Goal: Information Seeking & Learning: Learn about a topic

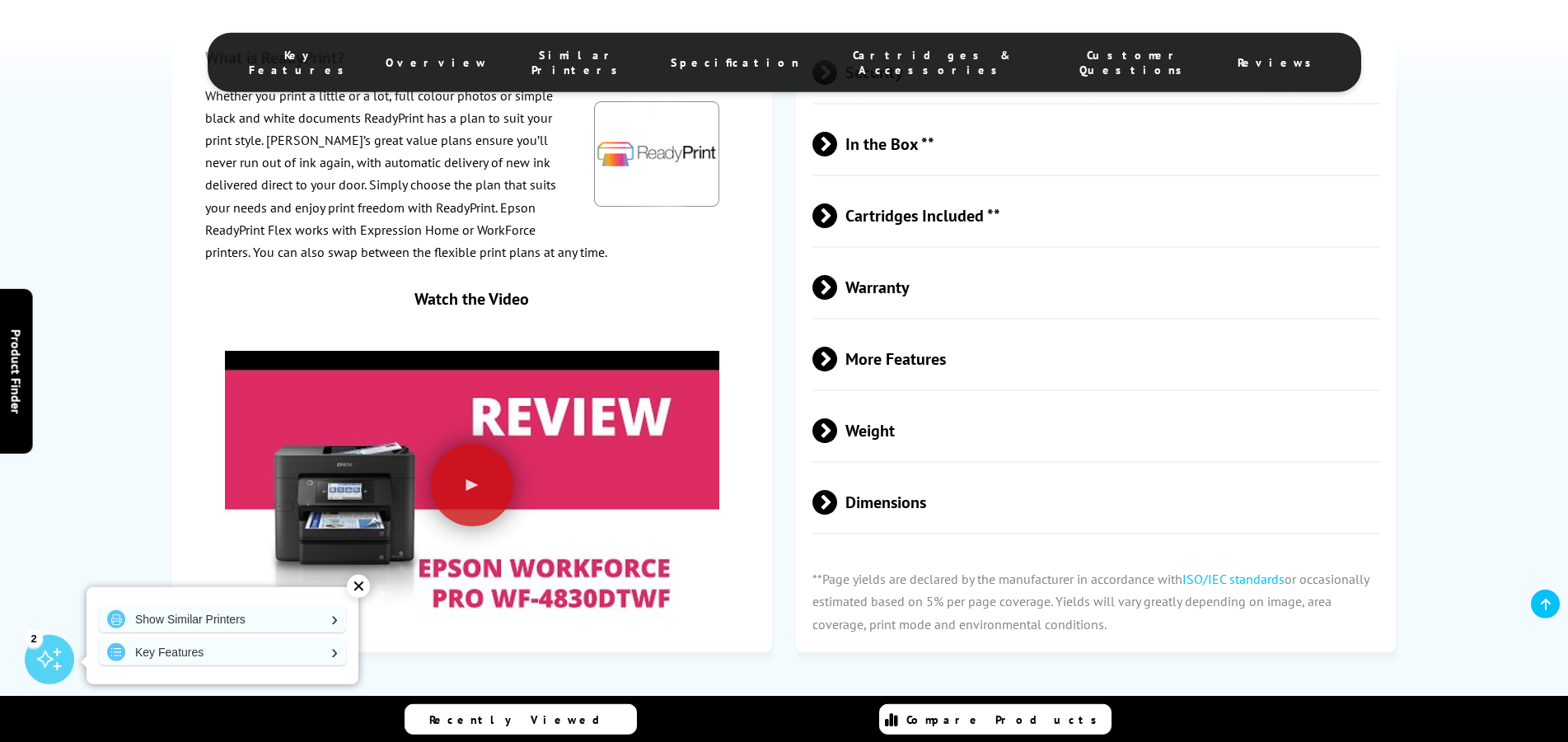
scroll to position [3527, 0]
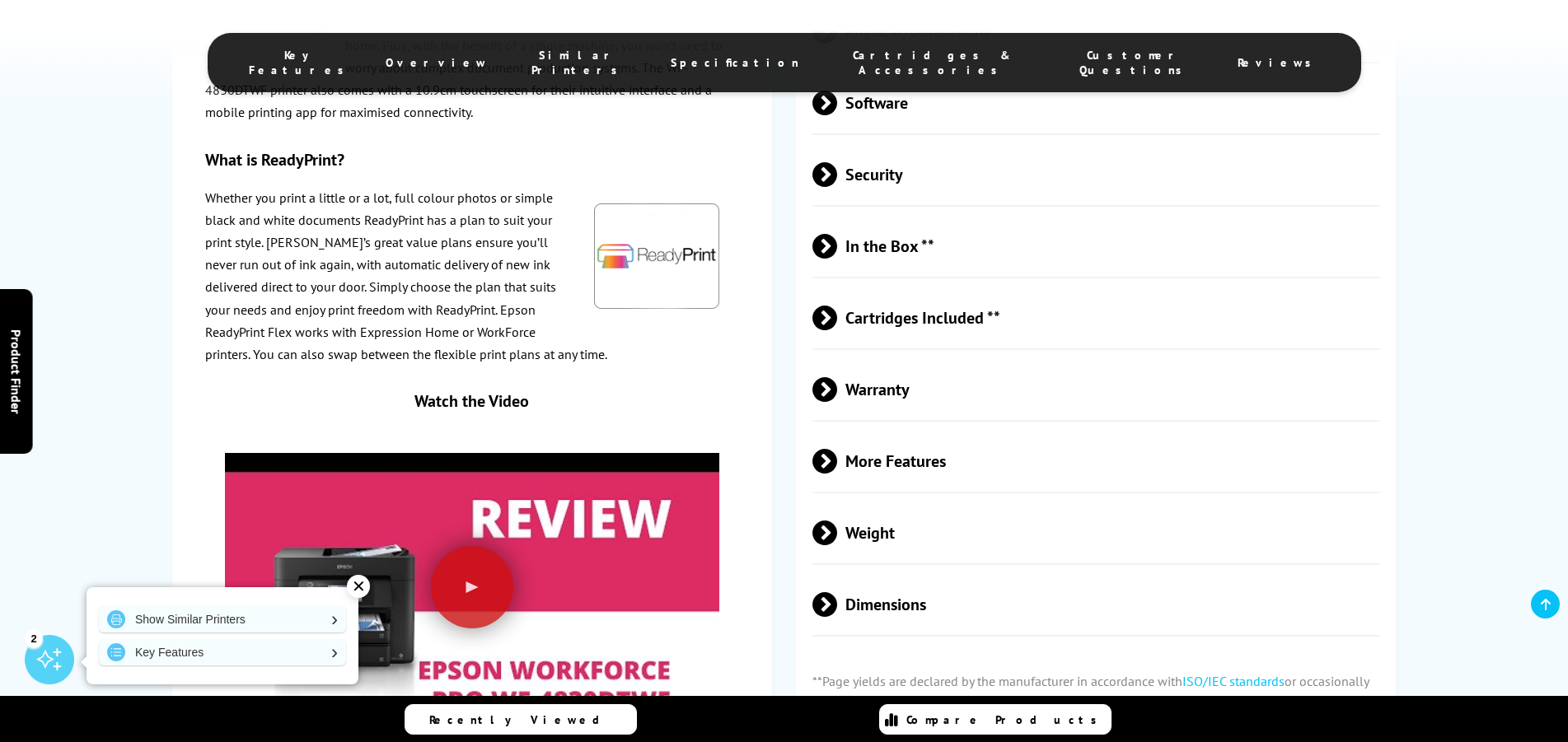
click at [837, 465] on span at bounding box center [837, 461] width 0 height 25
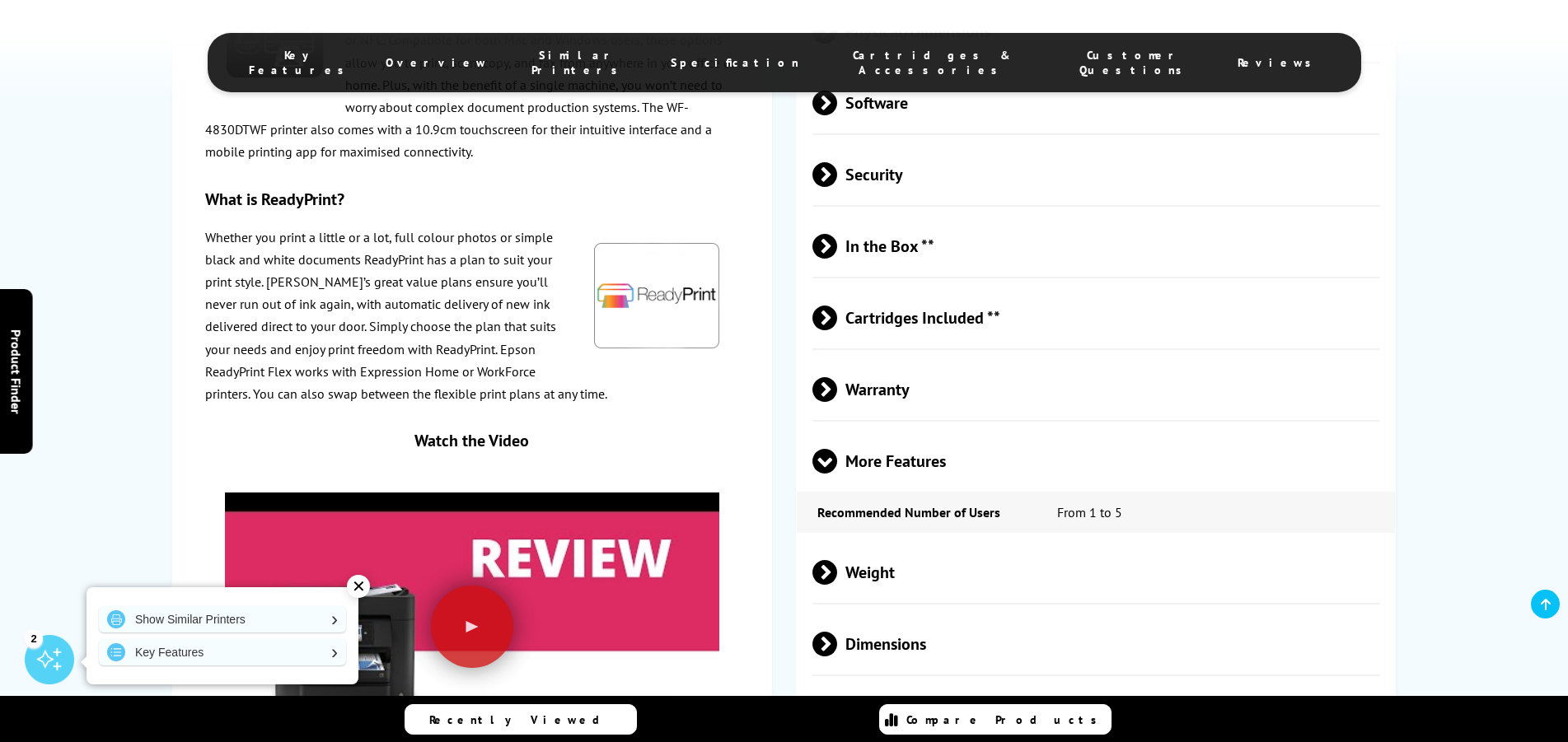
click at [824, 474] on span at bounding box center [825, 474] width 25 height 0
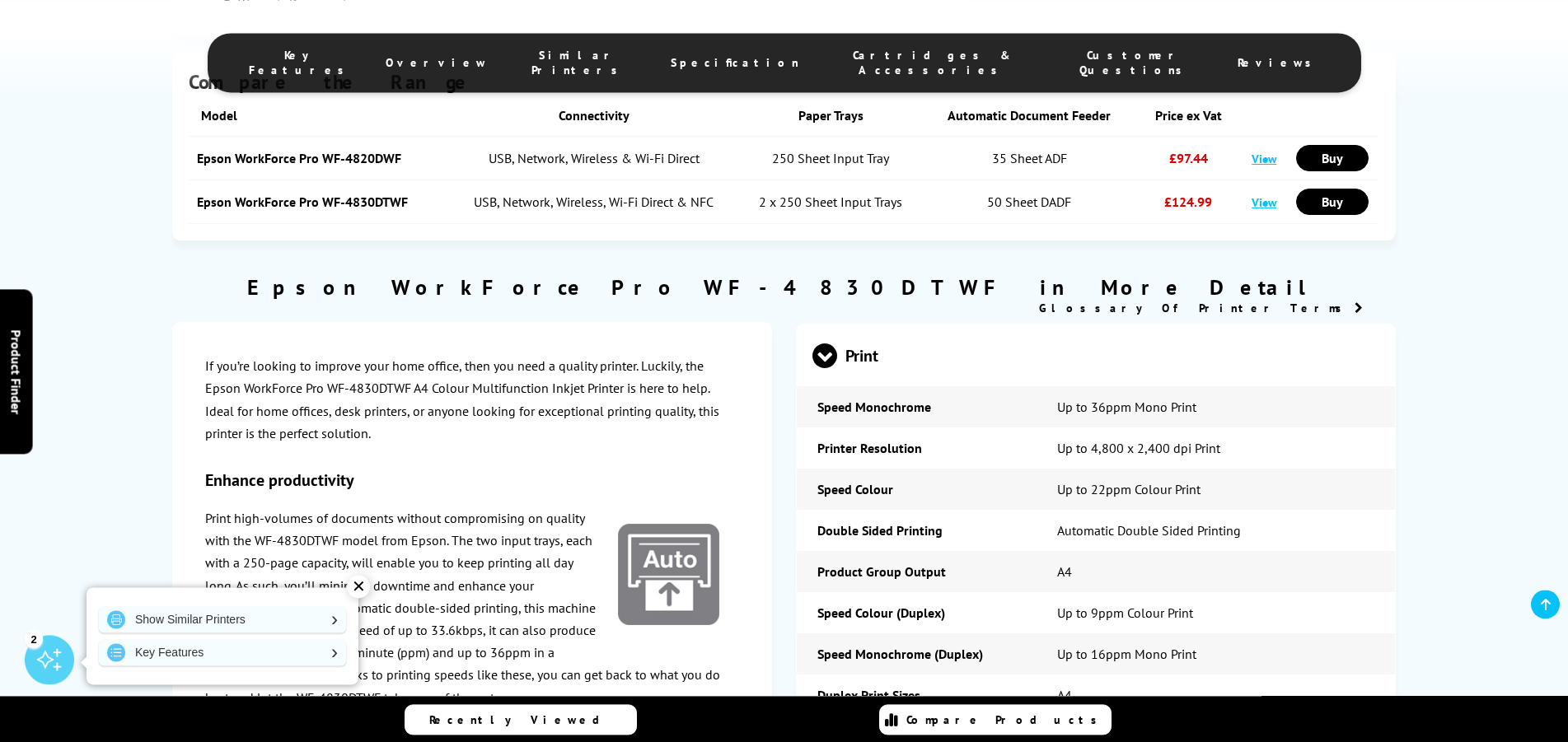
scroll to position [2099, 0]
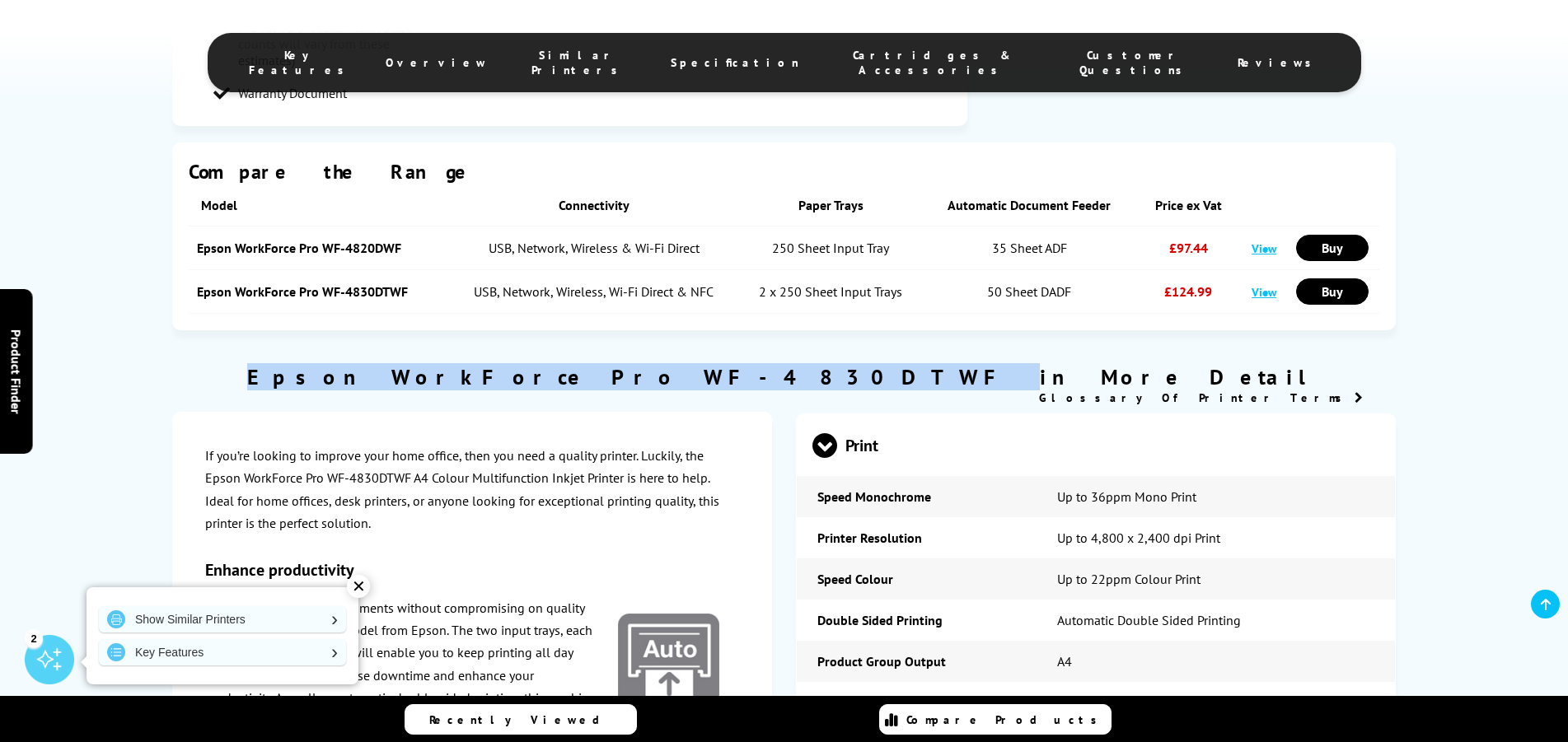
drag, startPoint x: 888, startPoint y: 376, endPoint x: 549, endPoint y: 384, distance: 339.1
click at [549, 384] on h2 "Epson WorkForce Pro WF-4830DTWF in More Detail" at bounding box center [784, 376] width 1224 height 27
copy h2 "Epson WorkForce Pro WF-4830DTWF"
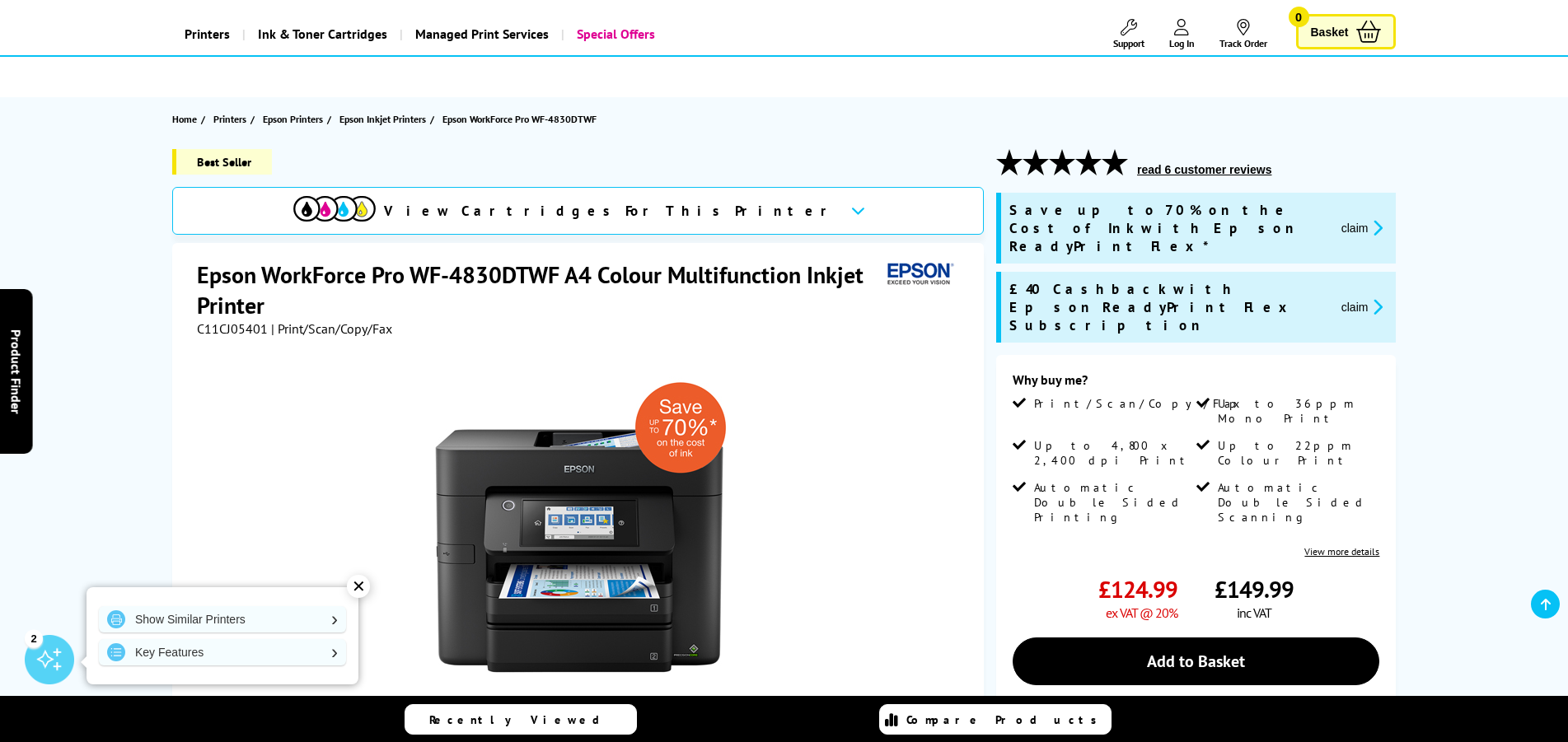
scroll to position [0, 0]
